Goal: Task Accomplishment & Management: Manage account settings

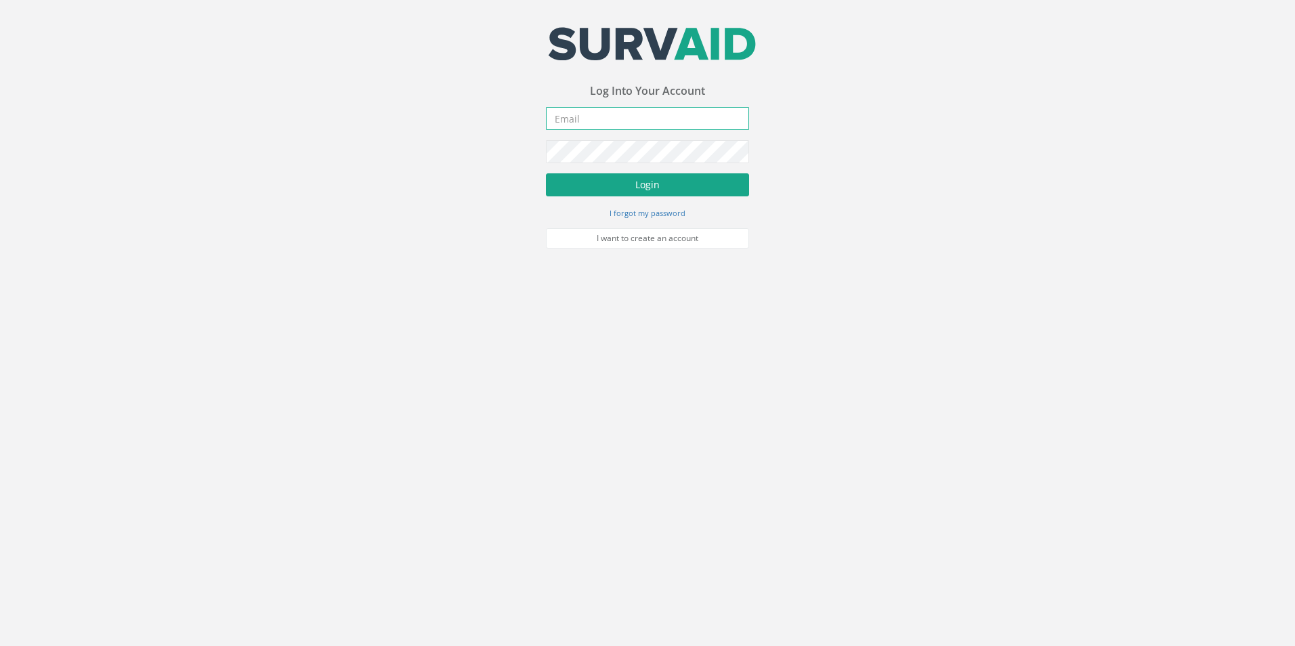
type input "[PERSON_NAME][EMAIL_ADDRESS][PERSON_NAME][DOMAIN_NAME]"
click at [638, 192] on button "Login" at bounding box center [647, 184] width 203 height 23
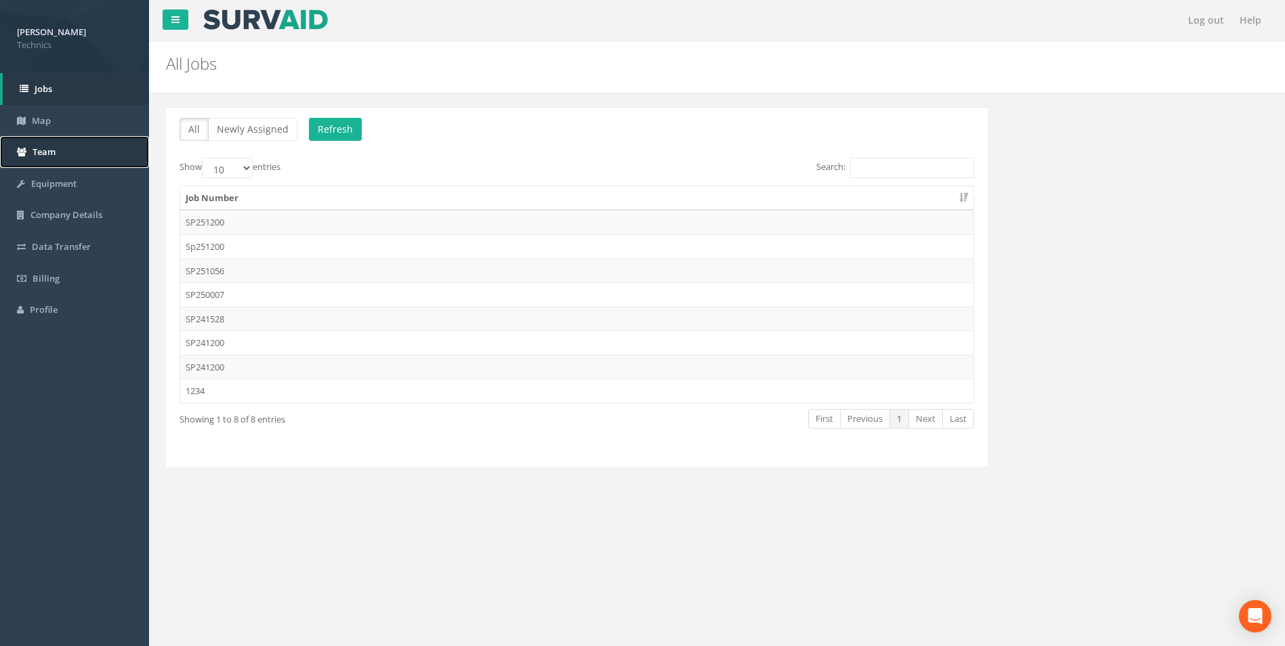
click at [43, 150] on span "Team" at bounding box center [44, 152] width 23 height 12
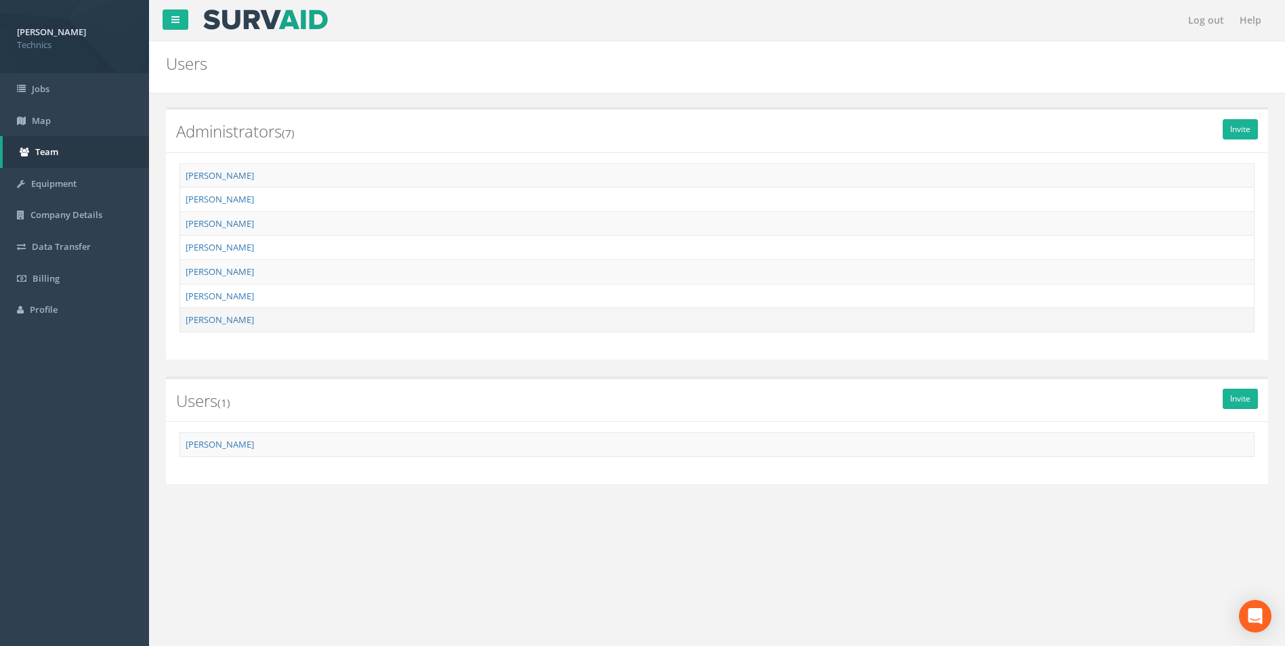
click at [253, 322] on td "[PERSON_NAME]" at bounding box center [717, 320] width 1074 height 24
click at [224, 320] on link "[PERSON_NAME]" at bounding box center [220, 320] width 68 height 12
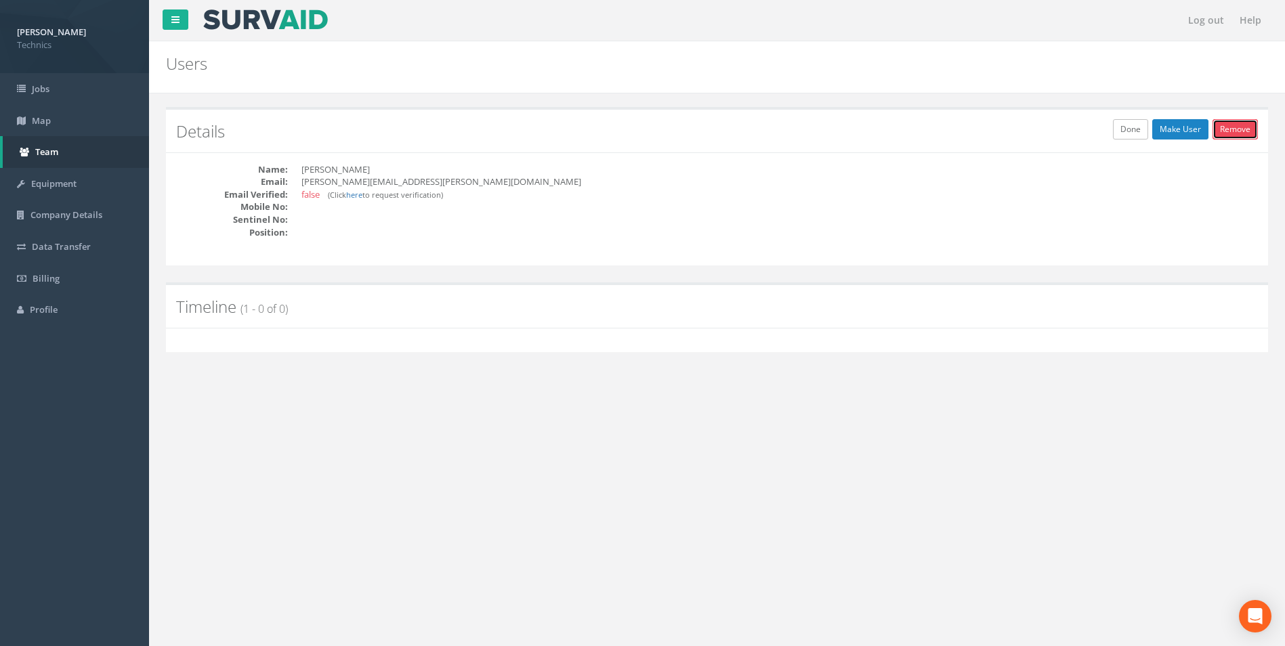
click at [1231, 135] on link "Remove" at bounding box center [1234, 129] width 45 height 20
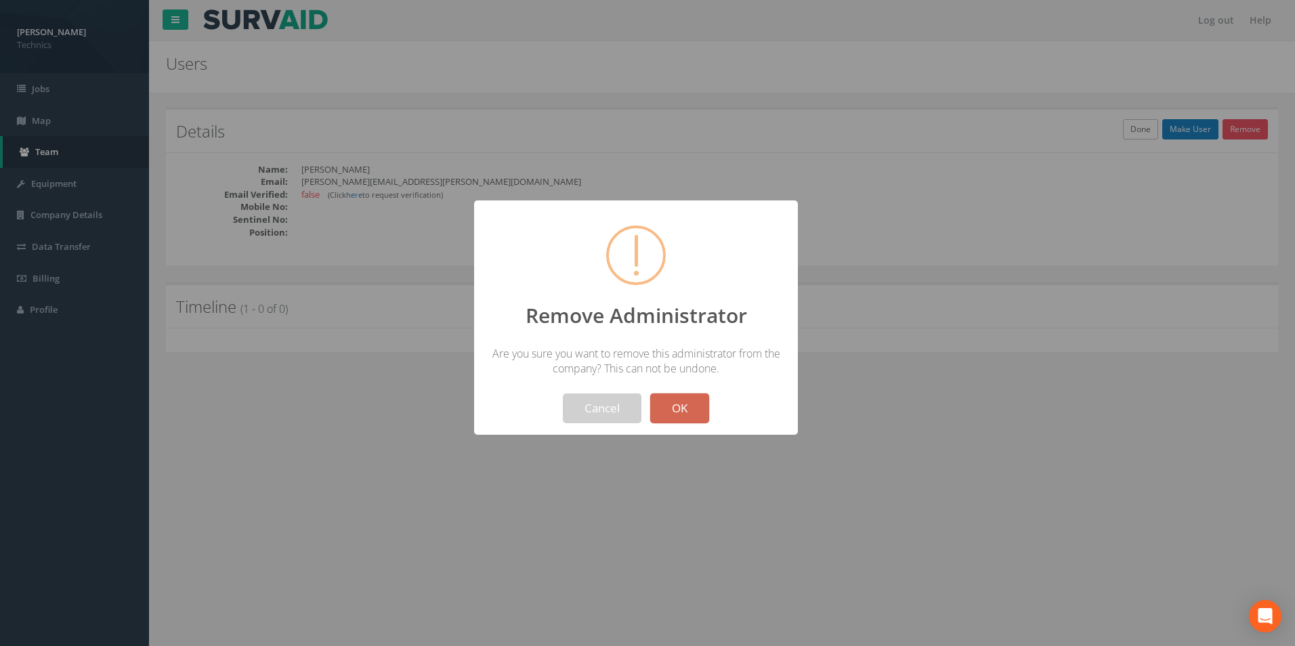
click at [670, 406] on button "OK" at bounding box center [679, 408] width 59 height 30
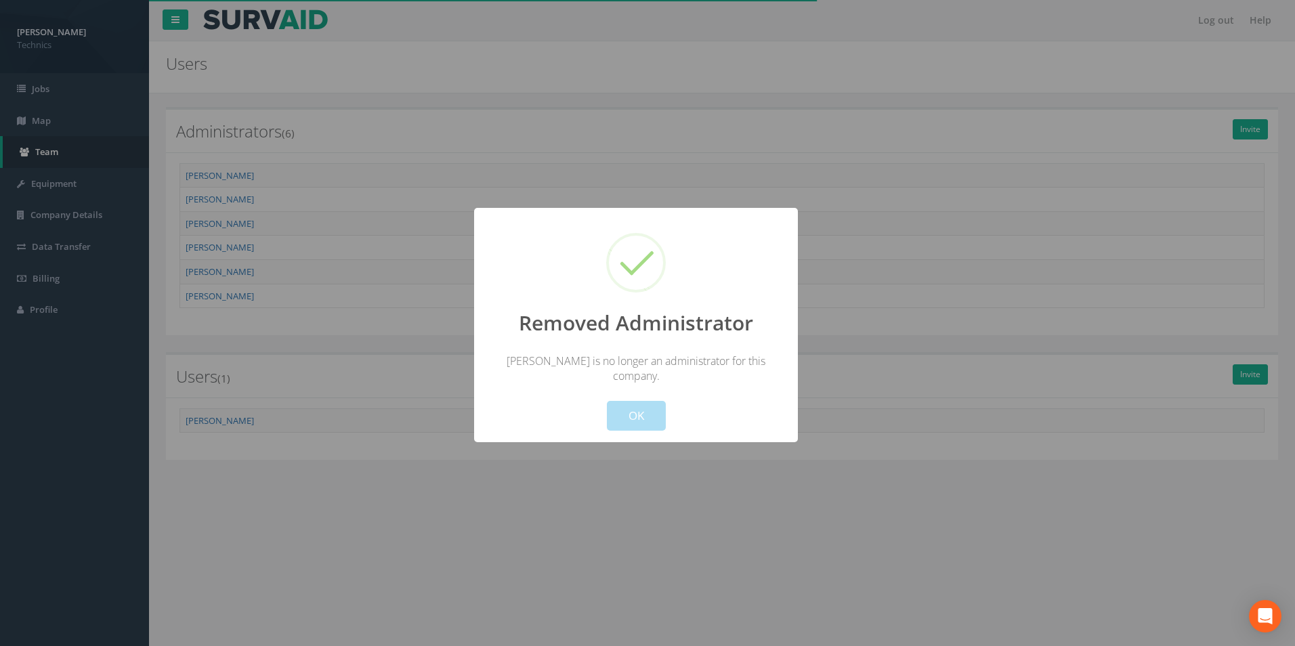
click at [683, 408] on div "Cancel OK" at bounding box center [636, 406] width 301 height 47
click at [622, 410] on button "OK" at bounding box center [636, 416] width 59 height 30
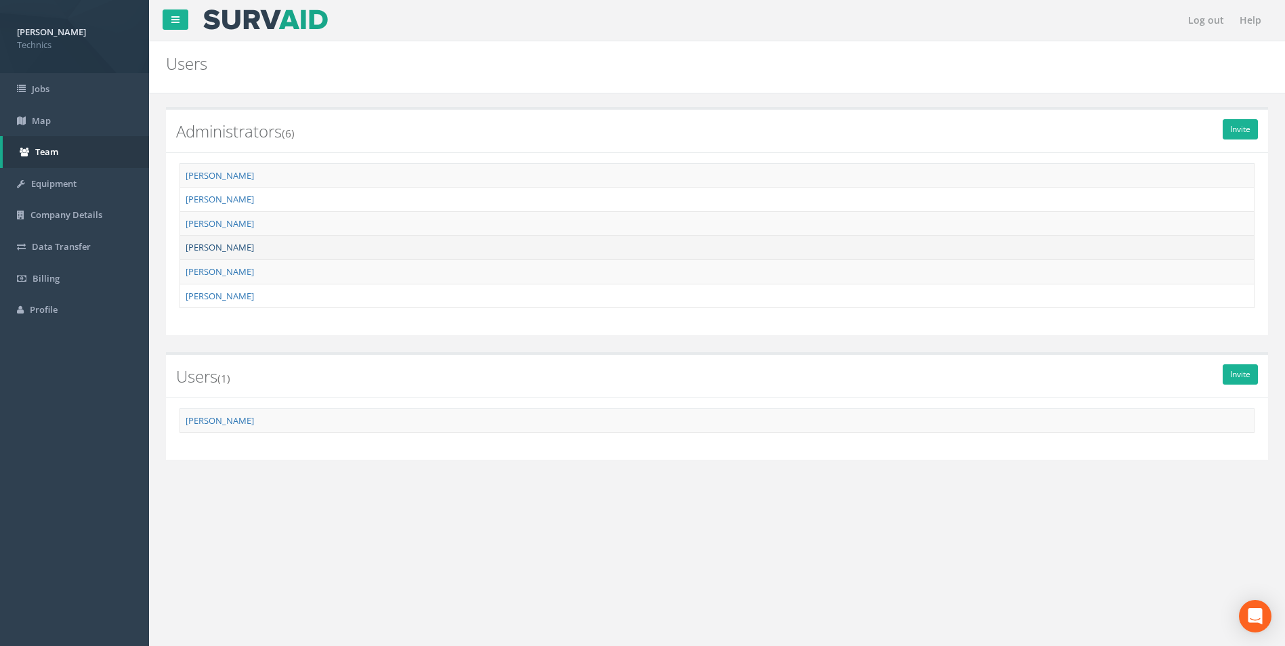
click at [224, 250] on link "[PERSON_NAME]" at bounding box center [220, 247] width 68 height 12
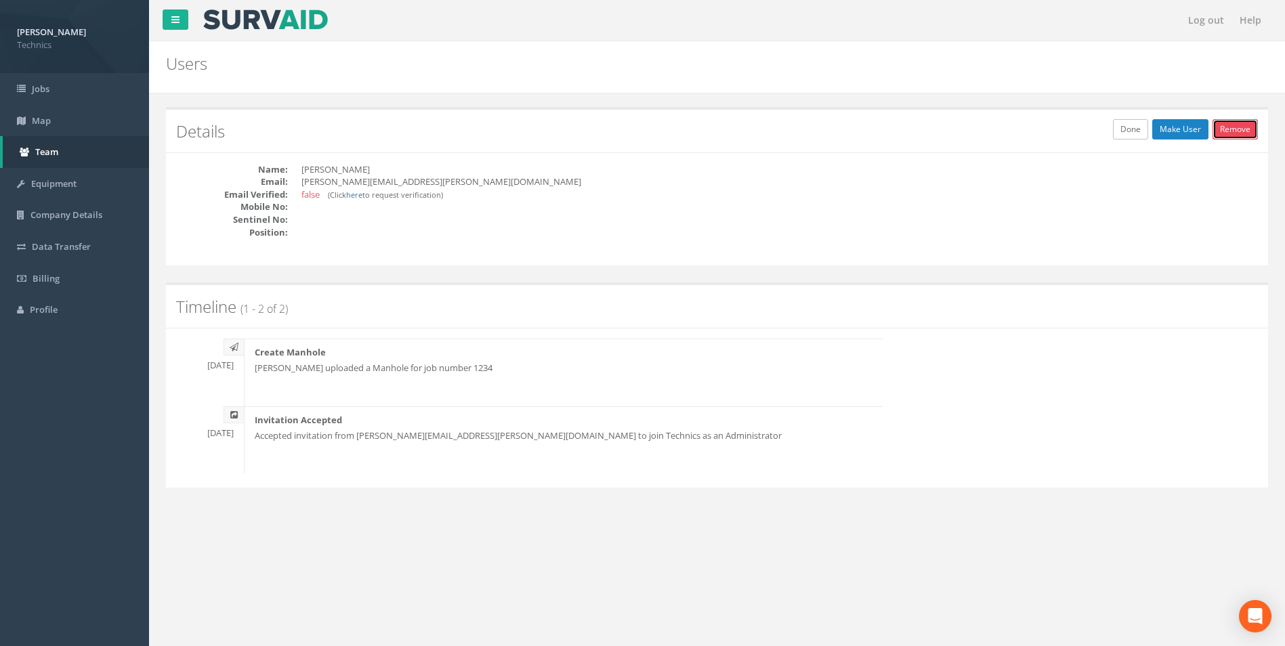
click at [1235, 131] on link "Remove" at bounding box center [1234, 129] width 45 height 20
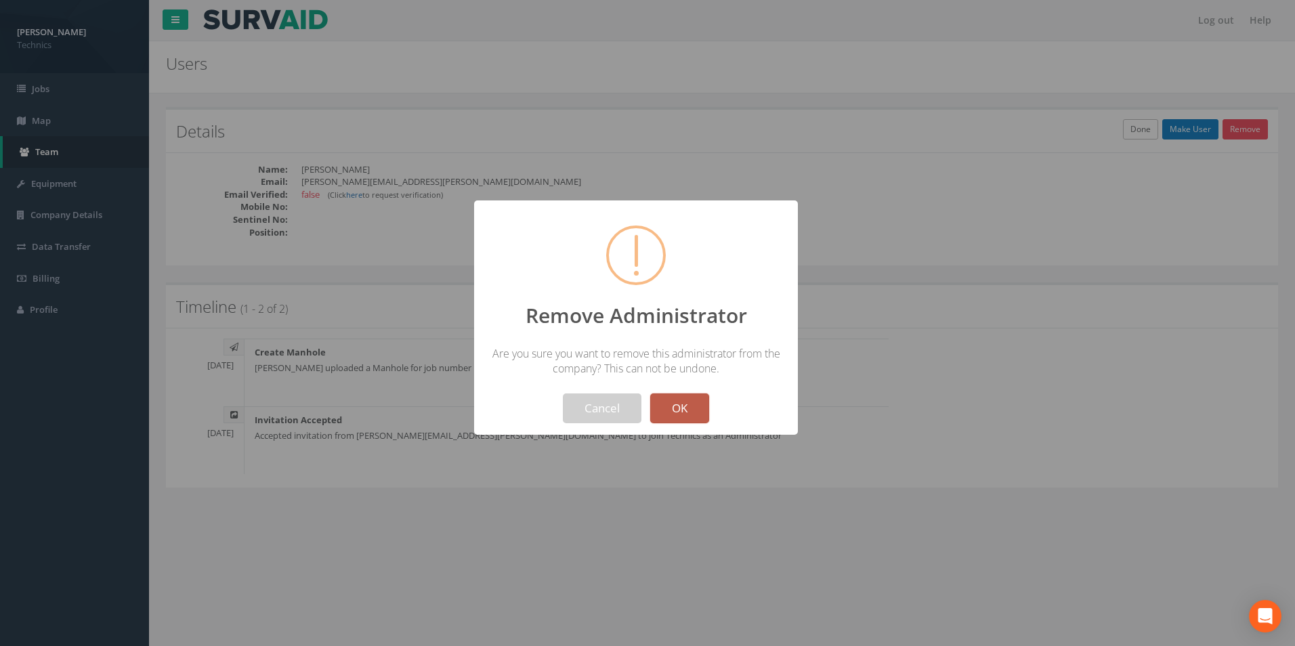
click at [679, 410] on button "OK" at bounding box center [679, 408] width 59 height 30
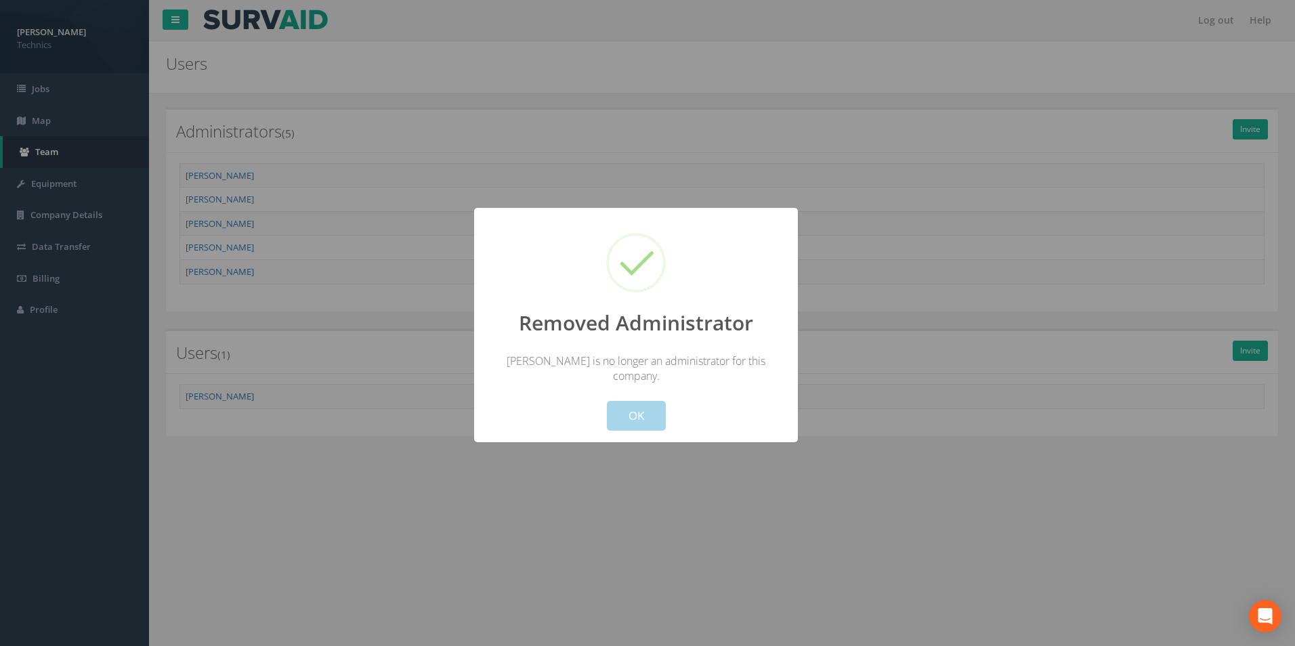
click at [633, 403] on button "OK" at bounding box center [636, 416] width 59 height 30
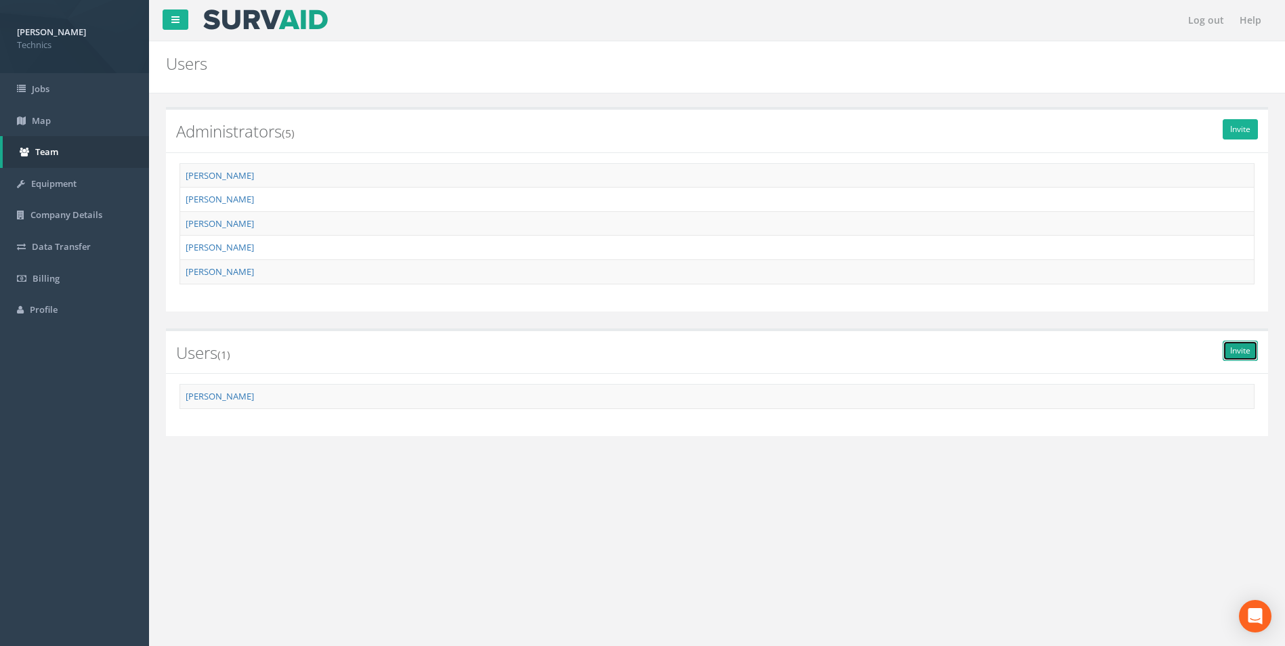
click at [1230, 354] on link "Invite" at bounding box center [1239, 351] width 35 height 20
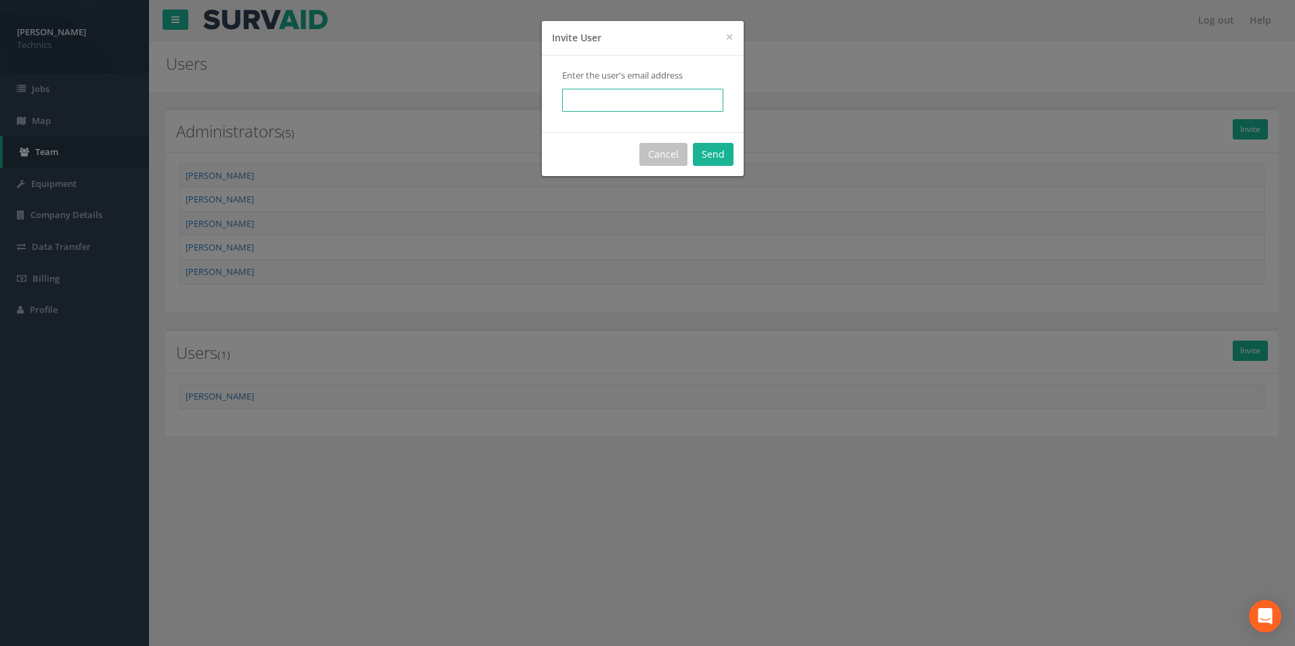
click at [615, 100] on input "email" at bounding box center [642, 100] width 161 height 23
type input "S"
click at [582, 102] on input "email" at bounding box center [642, 100] width 161 height 23
paste input "[EMAIL_ADDRESS][DOMAIN_NAME]"
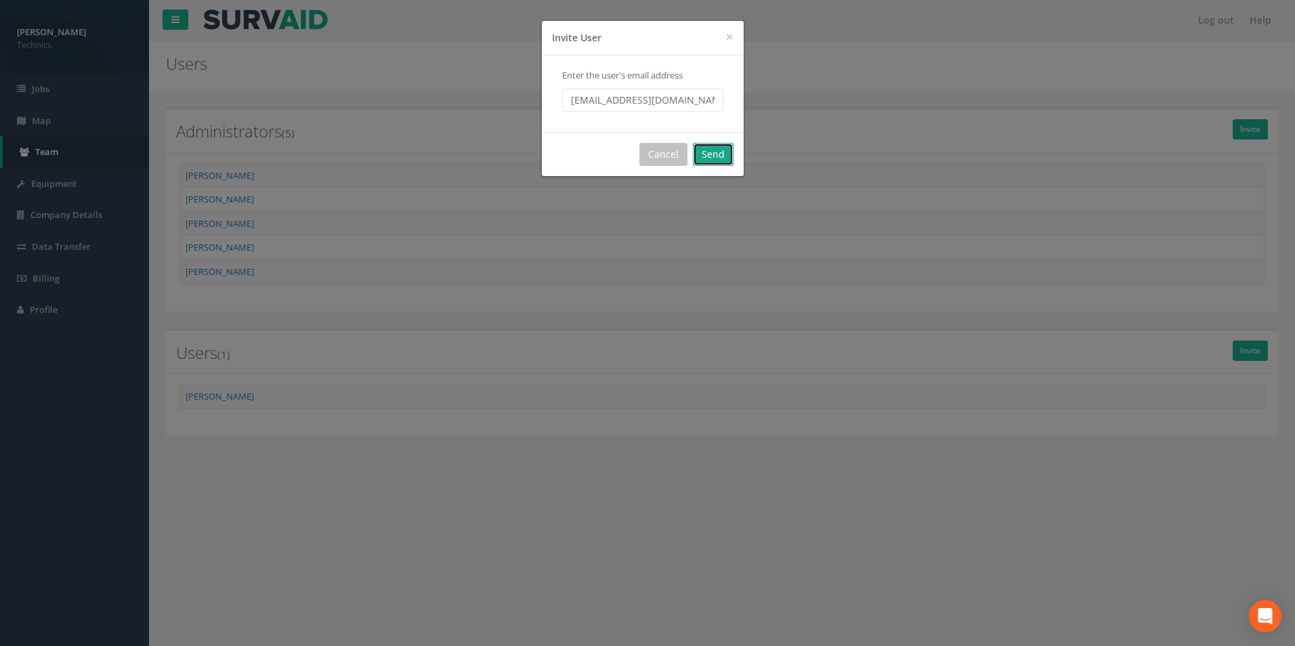
click at [710, 154] on button "Send" at bounding box center [713, 154] width 41 height 23
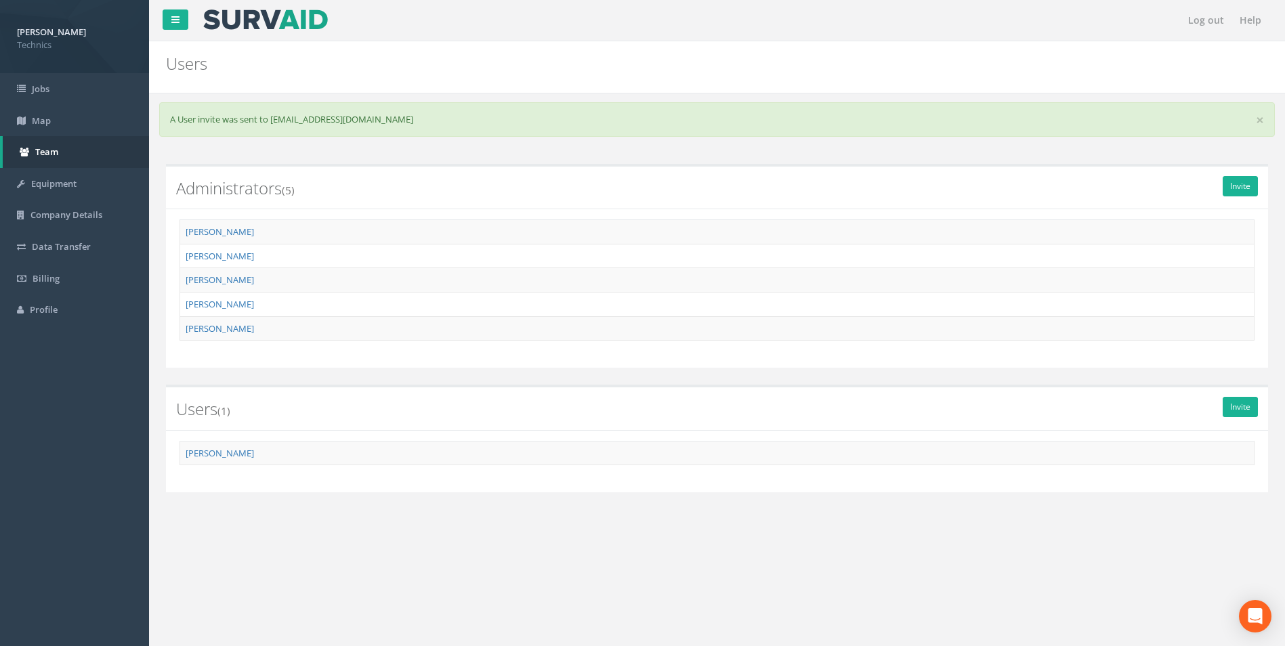
click at [1236, 352] on div "[PERSON_NAME] [PERSON_NAME] [PERSON_NAME] [PERSON_NAME] [PERSON_NAME]" at bounding box center [717, 288] width 1102 height 159
click at [1231, 410] on link "Invite" at bounding box center [1239, 407] width 35 height 20
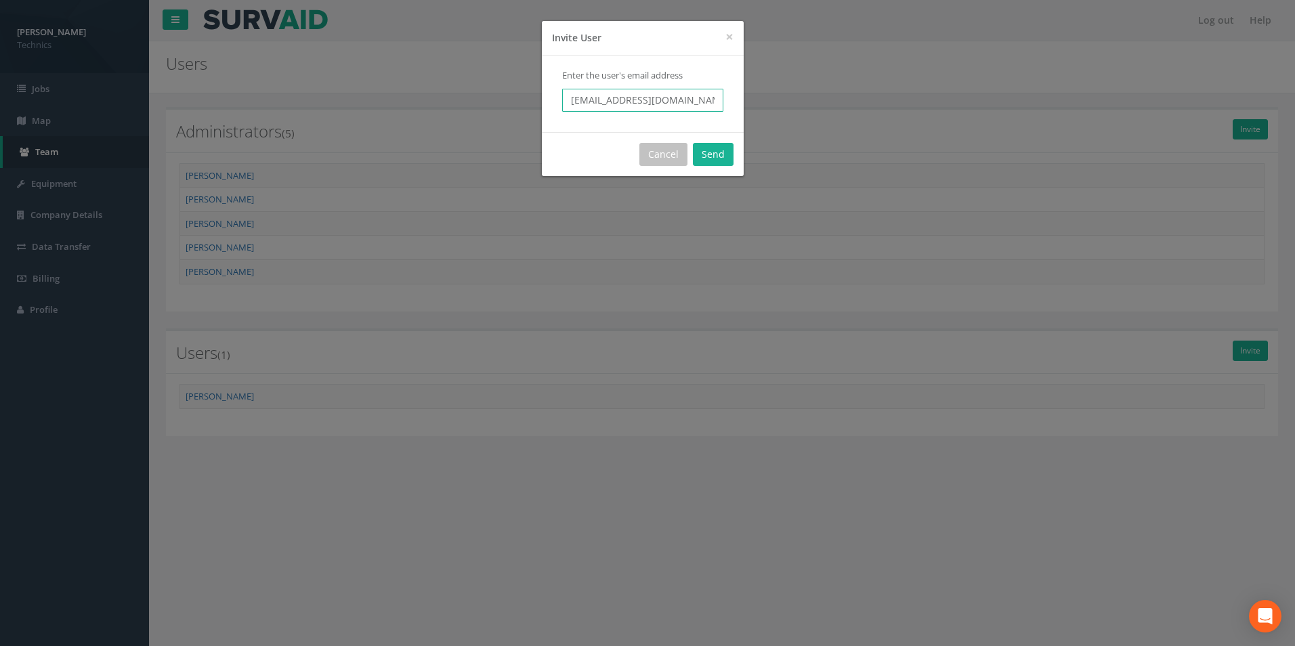
drag, startPoint x: 568, startPoint y: 100, endPoint x: 587, endPoint y: 100, distance: 19.6
click at [587, 100] on input "[EMAIL_ADDRESS][DOMAIN_NAME]" at bounding box center [642, 100] width 161 height 23
drag, startPoint x: 691, startPoint y: 99, endPoint x: 530, endPoint y: 86, distance: 162.4
click at [531, 87] on div "× Close Invite User Enter the user's email address [EMAIL_ADDRESS][DOMAIN_NAME]…" at bounding box center [647, 323] width 1295 height 646
type input "[DOMAIN_NAME]"
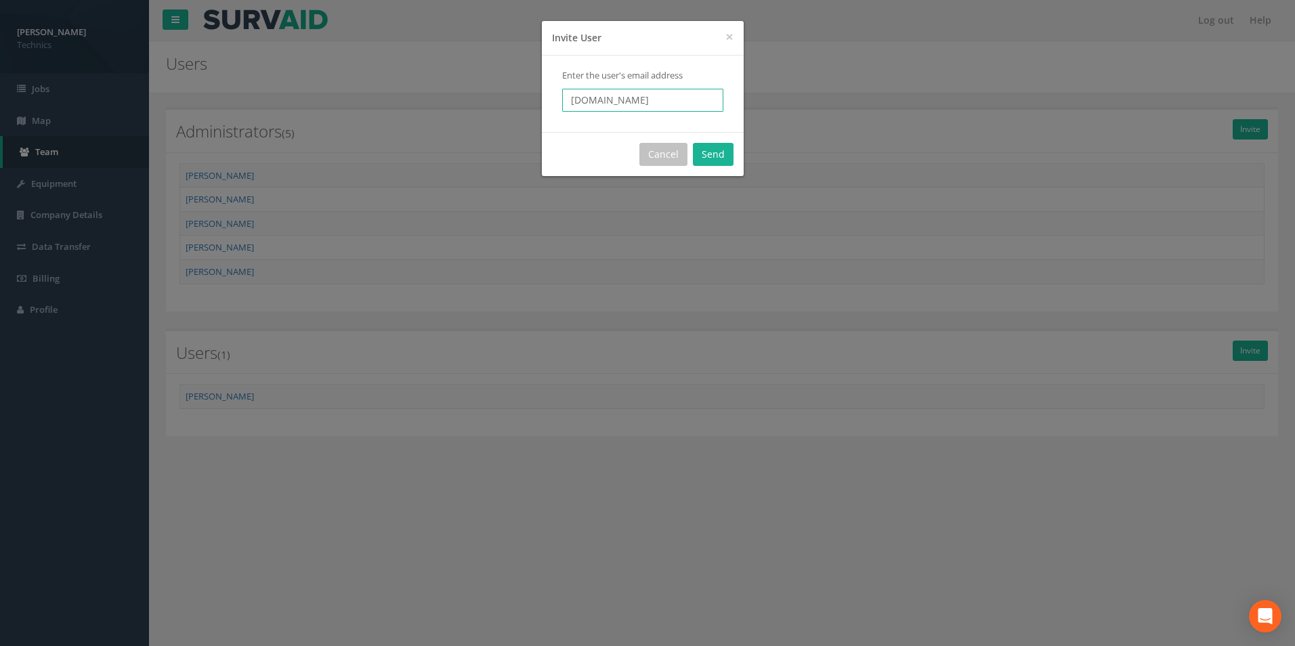
drag, startPoint x: 635, startPoint y: 100, endPoint x: 544, endPoint y: 95, distance: 90.9
click at [544, 95] on div "Enter the user's email address [DOMAIN_NAME]" at bounding box center [643, 94] width 202 height 77
paste input "[PERSON_NAME][EMAIL_ADDRESS][PERSON_NAME][DOMAIN_NAME]"
drag, startPoint x: 578, startPoint y: 100, endPoint x: 628, endPoint y: 100, distance: 49.4
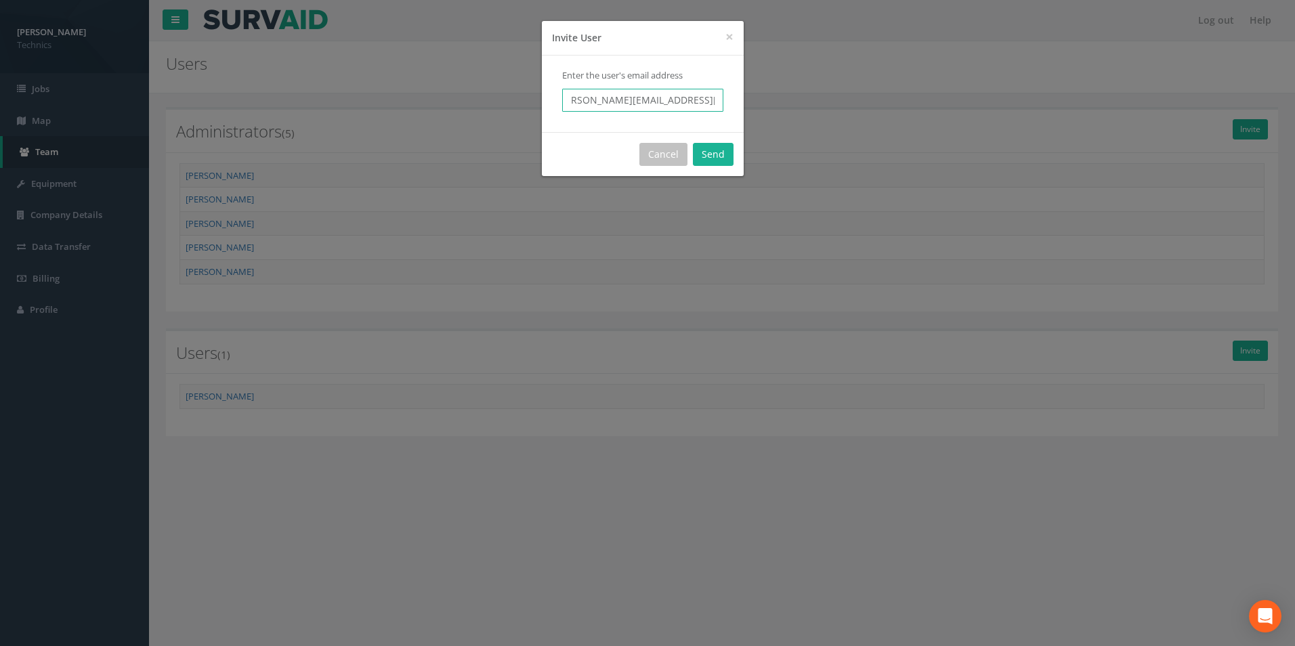
click at [628, 100] on input "[PERSON_NAME][EMAIL_ADDRESS][PERSON_NAME][DOMAIN_NAME]" at bounding box center [642, 100] width 161 height 23
type input "[PERSON_NAME][EMAIL_ADDRESS][PERSON_NAME][DOMAIN_NAME]"
click at [712, 154] on button "Send" at bounding box center [713, 154] width 41 height 23
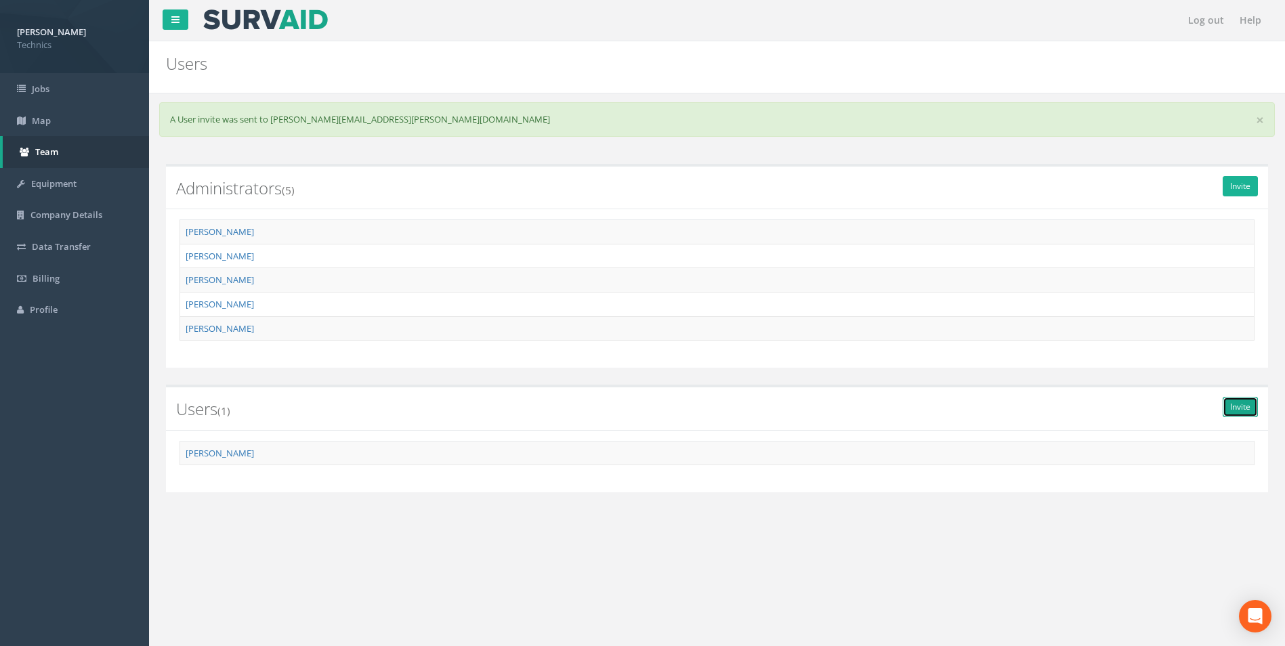
click at [1235, 409] on link "Invite" at bounding box center [1239, 407] width 35 height 20
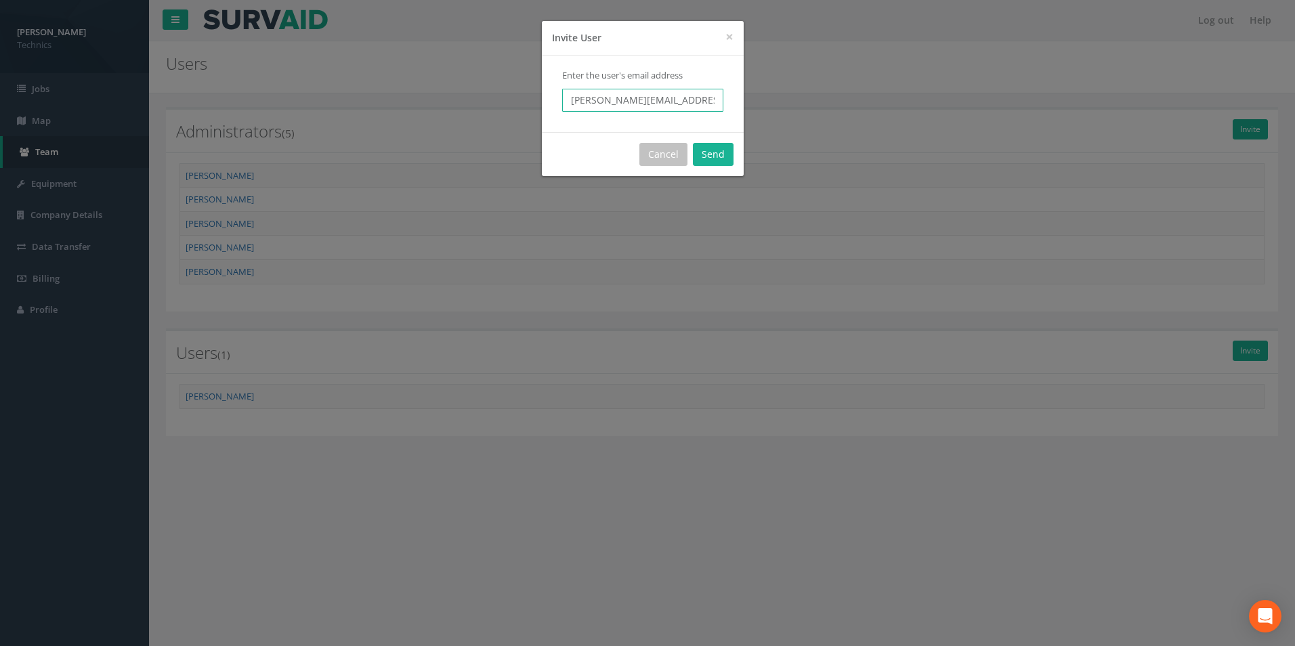
scroll to position [0, 30]
drag, startPoint x: 570, startPoint y: 100, endPoint x: 729, endPoint y: 107, distance: 159.3
click at [729, 107] on div "Enter the user's email address [PERSON_NAME][EMAIL_ADDRESS][PERSON_NAME][DOMAIN…" at bounding box center [643, 94] width 202 height 77
paste input "[PERSON_NAME][EMAIL_ADDRESS][PERSON_NAME][DOMAIN_NAME]"
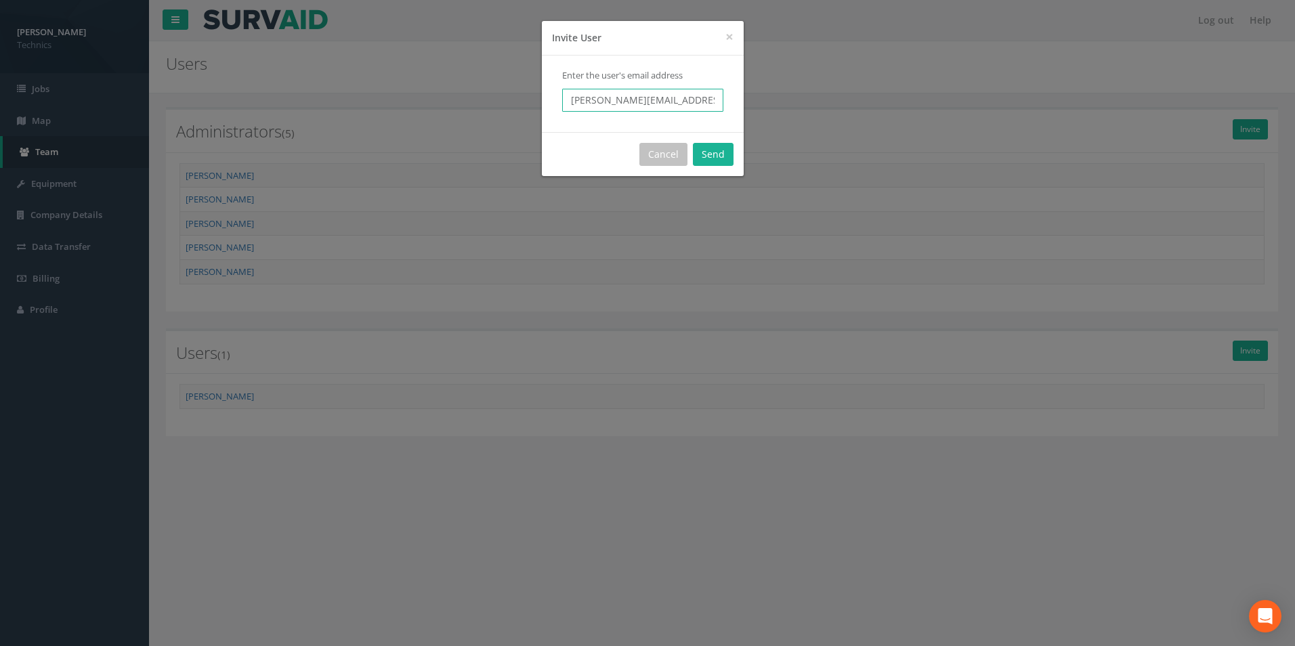
scroll to position [0, 28]
type input "[PERSON_NAME][EMAIL_ADDRESS][PERSON_NAME][DOMAIN_NAME]"
click at [718, 159] on button "Send" at bounding box center [713, 154] width 41 height 23
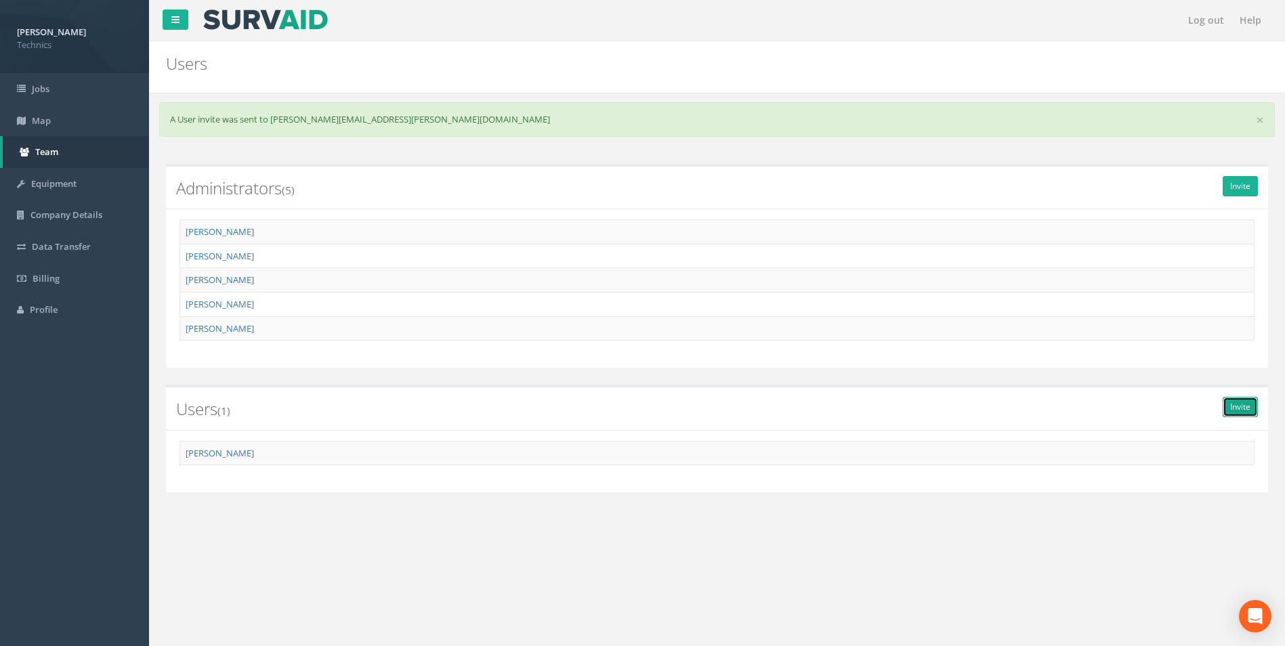
click at [1236, 410] on link "Invite" at bounding box center [1239, 407] width 35 height 20
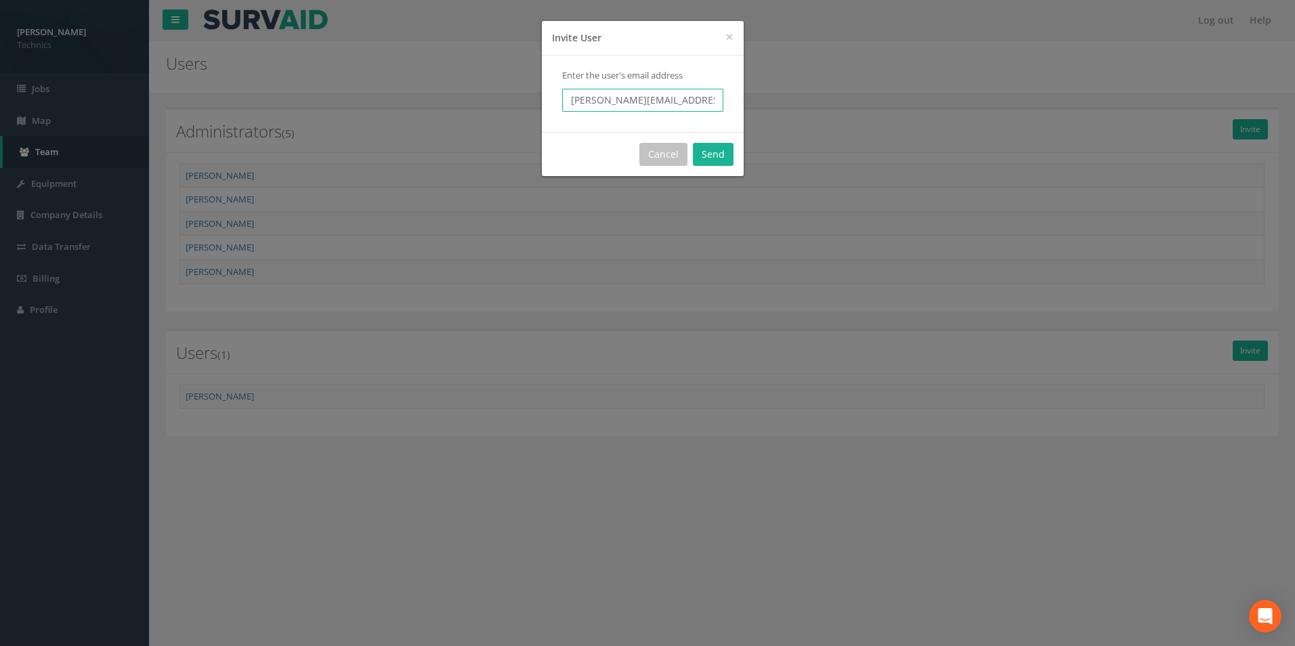
scroll to position [0, 28]
drag, startPoint x: 570, startPoint y: 100, endPoint x: 748, endPoint y: 104, distance: 177.5
click at [748, 104] on div "× Close Invite User Enter the user's email address [PERSON_NAME][EMAIL_ADDRESS]…" at bounding box center [647, 323] width 1295 height 646
paste input "[PERSON_NAME][EMAIL_ADDRESS][DOMAIN_NAME]"
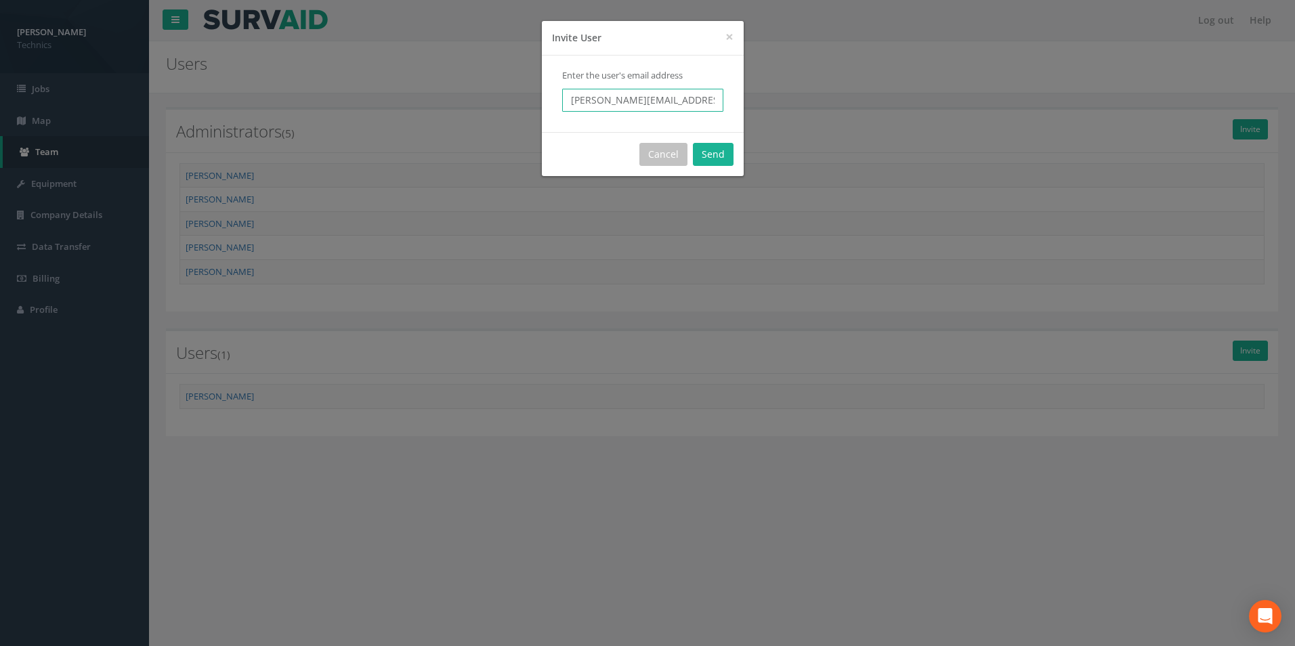
scroll to position [0, 35]
type input "[PERSON_NAME][EMAIL_ADDRESS][DOMAIN_NAME]"
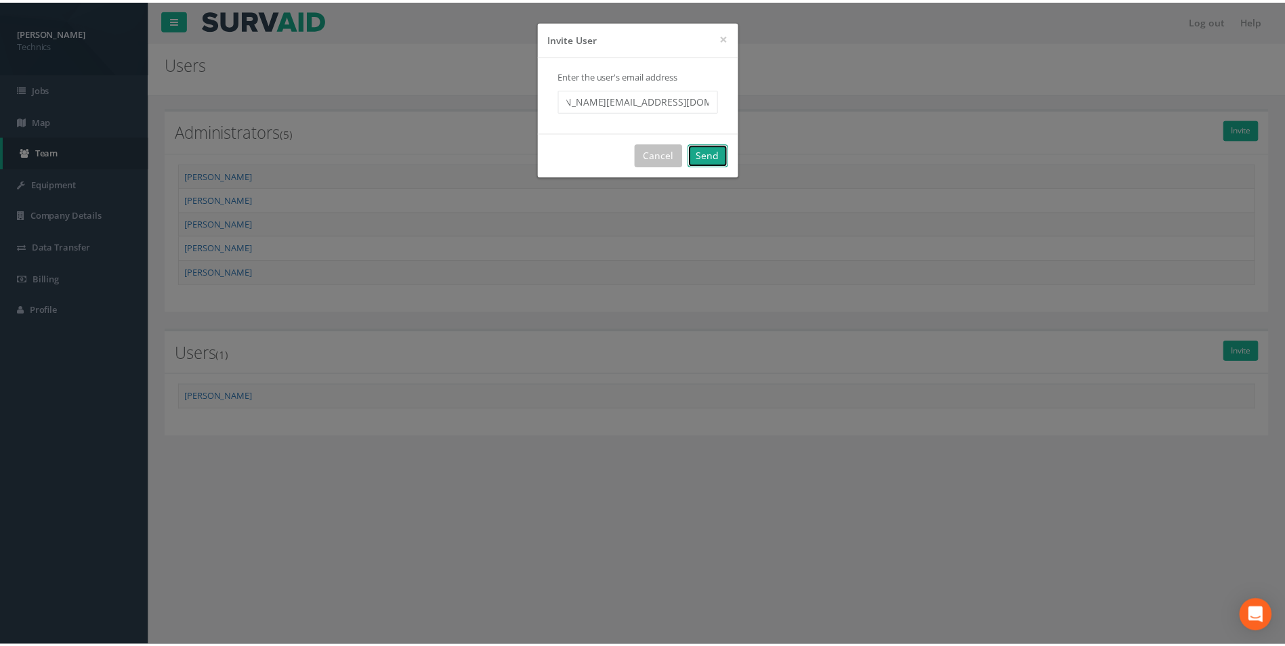
scroll to position [0, 0]
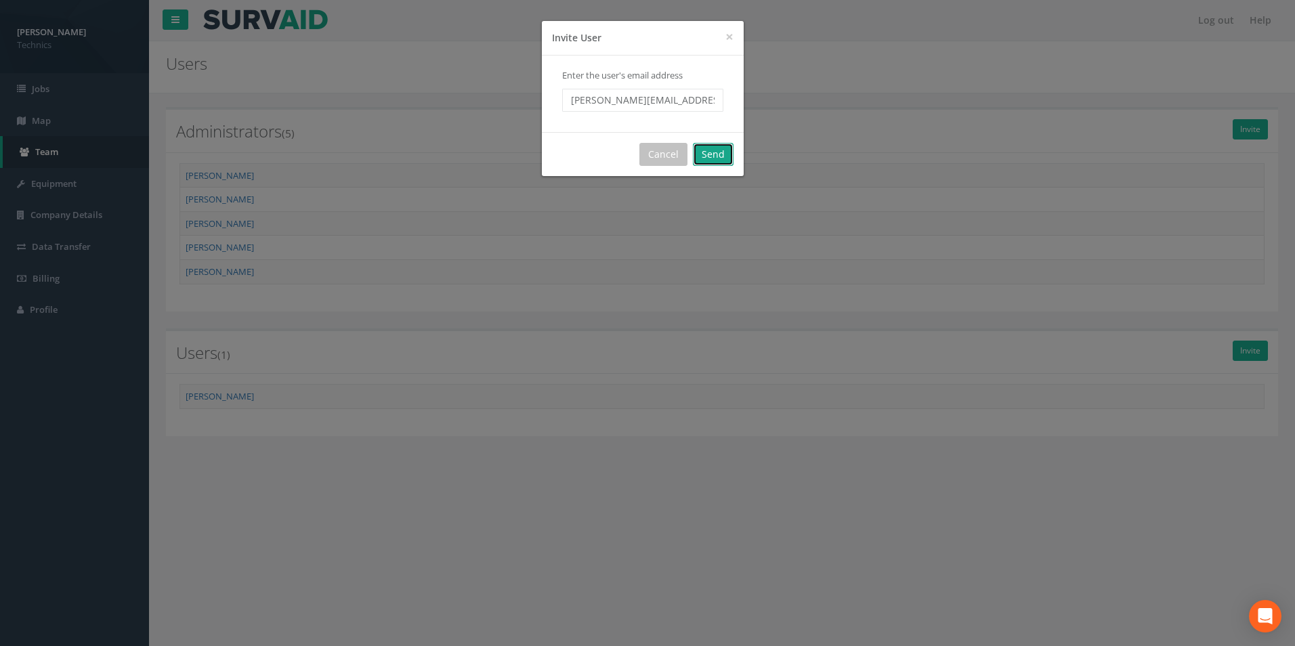
click at [710, 158] on button "Send" at bounding box center [713, 154] width 41 height 23
